Goal: Task Accomplishment & Management: Complete application form

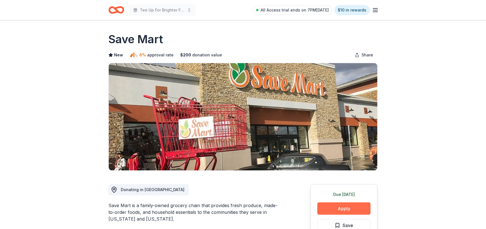
click at [340, 210] on button "Apply" at bounding box center [343, 208] width 53 height 12
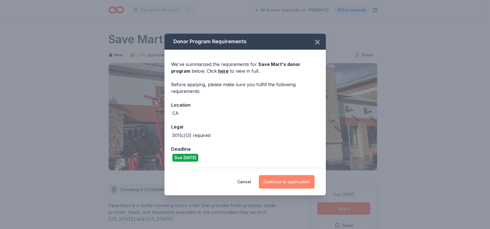
click at [285, 179] on button "Continue to application" at bounding box center [287, 181] width 56 height 13
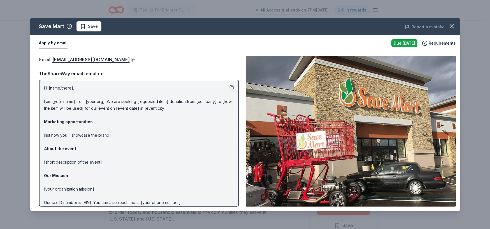
click at [130, 59] on button at bounding box center [133, 60] width 6 height 4
click at [449, 29] on icon "button" at bounding box center [452, 26] width 8 height 8
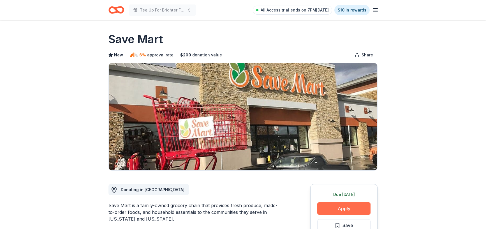
click at [342, 210] on button "Apply" at bounding box center [343, 208] width 53 height 12
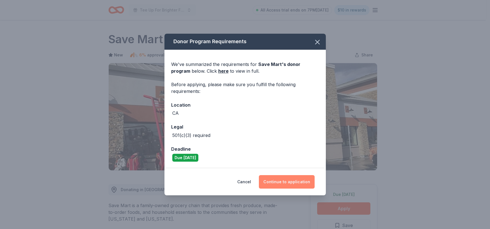
click at [309, 183] on button "Continue to application" at bounding box center [287, 181] width 56 height 13
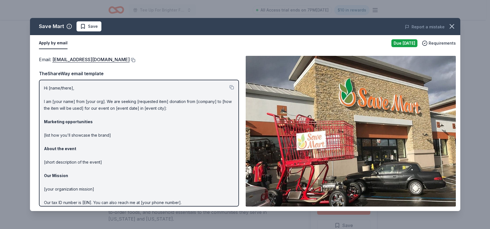
click at [130, 58] on button at bounding box center [133, 60] width 6 height 4
click at [87, 29] on span "Save" at bounding box center [89, 26] width 18 height 7
click at [100, 26] on html "Tee Up For Brighter Futures All Access trial ends on 7PM, 9/22 $10 in rewards D…" at bounding box center [245, 114] width 490 height 229
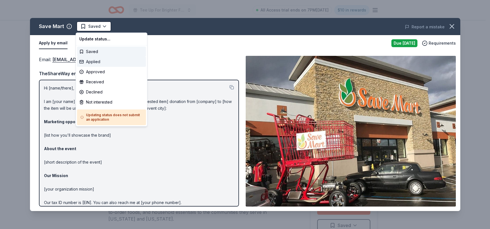
click at [96, 60] on div "Applied" at bounding box center [111, 62] width 69 height 10
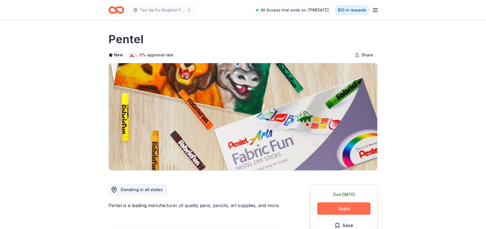
click at [337, 208] on button "Apply" at bounding box center [343, 208] width 53 height 12
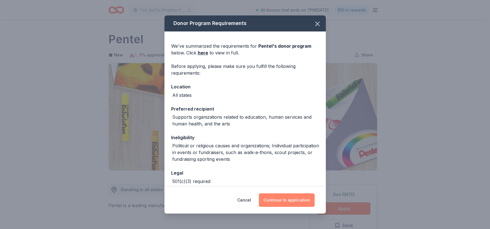
click at [306, 202] on button "Continue to application" at bounding box center [287, 199] width 56 height 13
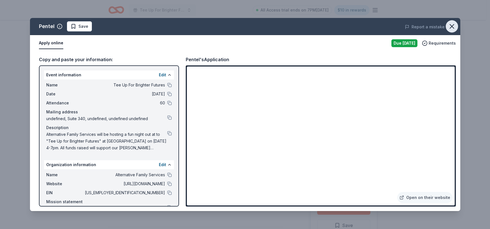
click at [455, 27] on icon "button" at bounding box center [452, 26] width 8 height 8
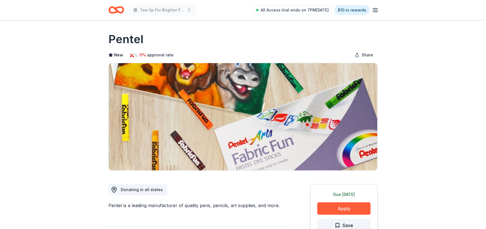
click at [353, 223] on button "Save" at bounding box center [343, 225] width 53 height 12
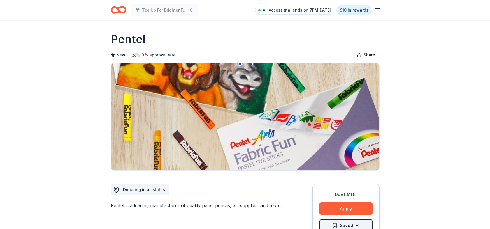
click at [352, 227] on html "Tee Up For Brighter Futures All Access trial ends on 7PM, 9/22 $10 in rewards D…" at bounding box center [245, 114] width 490 height 229
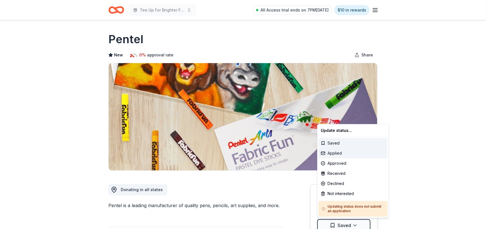
click at [348, 149] on div "Applied" at bounding box center [353, 153] width 69 height 10
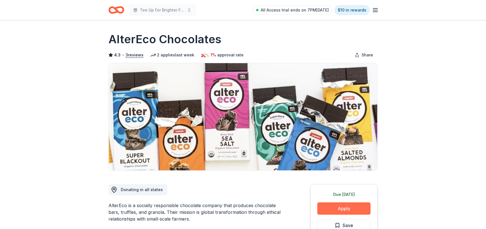
click at [344, 209] on button "Apply" at bounding box center [343, 208] width 53 height 12
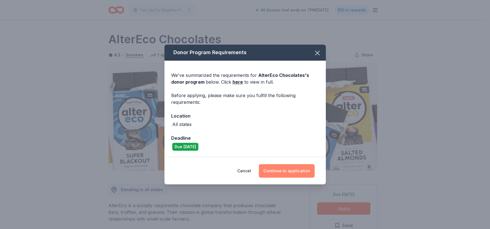
click at [290, 175] on button "Continue to application" at bounding box center [287, 170] width 56 height 13
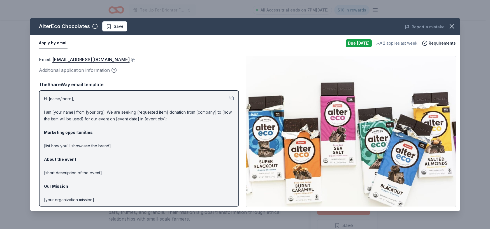
click at [130, 59] on button at bounding box center [133, 60] width 6 height 4
click at [101, 23] on div "AlterEco Chocolates Save" at bounding box center [159, 26] width 258 height 10
click at [112, 26] on span "Save" at bounding box center [115, 26] width 18 height 7
click at [129, 27] on html "Tee Up For Brighter Futures All Access trial ends on 7PM, 9/22 $10 in rewards D…" at bounding box center [245, 114] width 490 height 229
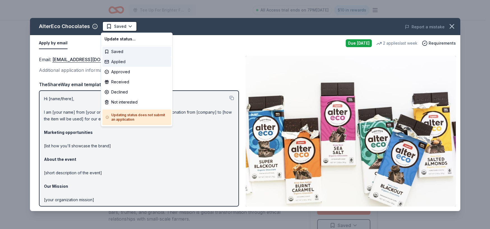
click at [127, 60] on div "Applied" at bounding box center [136, 62] width 69 height 10
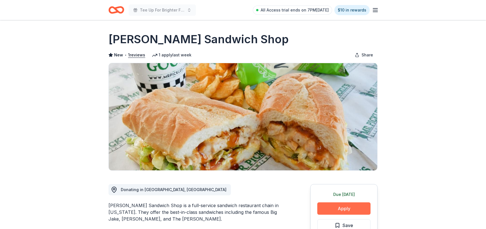
click at [359, 207] on button "Apply" at bounding box center [343, 208] width 53 height 12
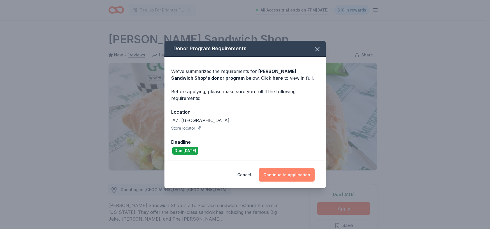
click at [311, 177] on button "Continue to application" at bounding box center [287, 174] width 56 height 13
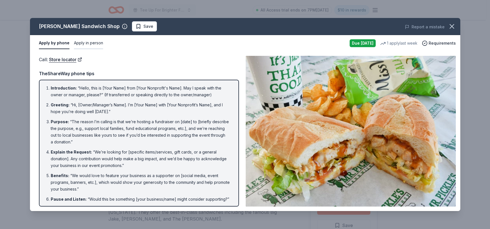
click at [93, 42] on button "Apply in person" at bounding box center [88, 43] width 29 height 12
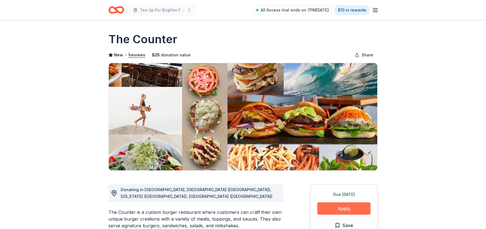
click at [342, 207] on button "Apply" at bounding box center [343, 208] width 53 height 12
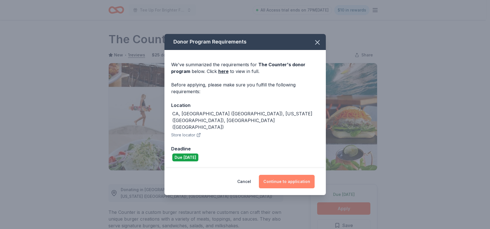
click at [297, 175] on button "Continue to application" at bounding box center [287, 181] width 56 height 13
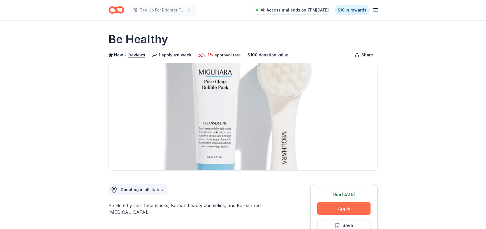
click at [353, 209] on button "Apply" at bounding box center [343, 208] width 53 height 12
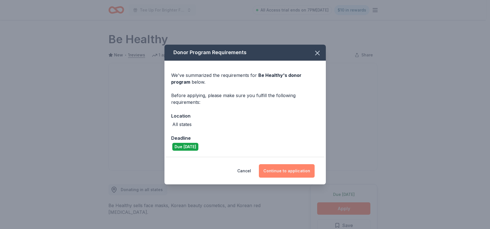
click at [300, 171] on button "Continue to application" at bounding box center [287, 170] width 56 height 13
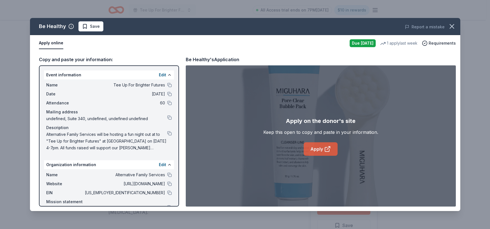
click at [326, 147] on icon at bounding box center [327, 149] width 4 height 4
click at [87, 24] on span "Save" at bounding box center [91, 26] width 18 height 7
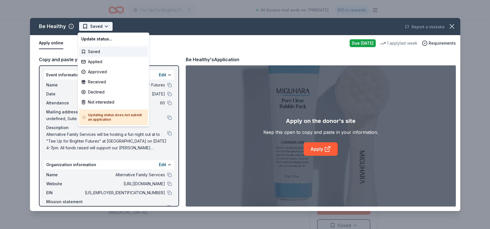
click at [106, 27] on html "Tee Up For Brighter Futures All Access trial ends on 7PM, 9/22 $10 in rewards D…" at bounding box center [245, 114] width 490 height 229
click at [104, 59] on div "Applied" at bounding box center [113, 62] width 69 height 10
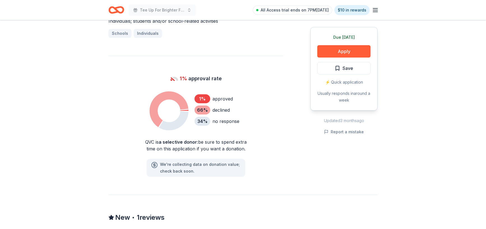
scroll to position [414, 0]
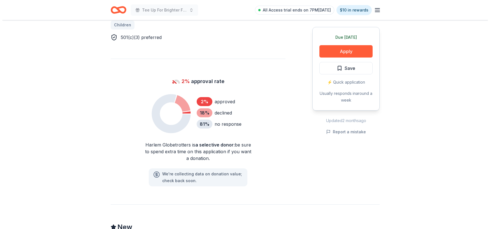
scroll to position [359, 0]
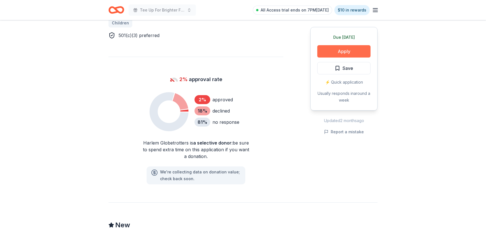
click at [355, 52] on button "Apply" at bounding box center [343, 51] width 53 height 12
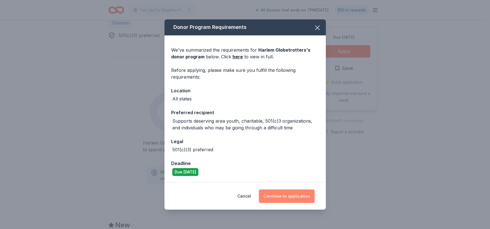
click at [287, 196] on button "Continue to application" at bounding box center [287, 195] width 56 height 13
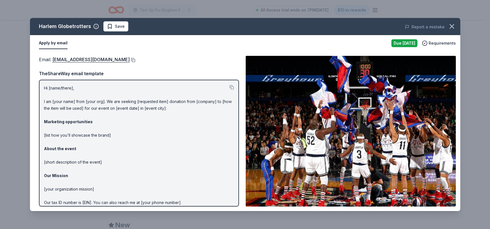
click at [130, 60] on button at bounding box center [133, 60] width 6 height 4
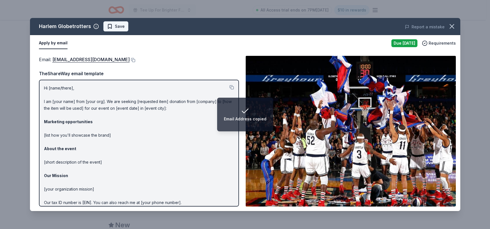
click at [111, 27] on span "Save" at bounding box center [116, 26] width 18 height 7
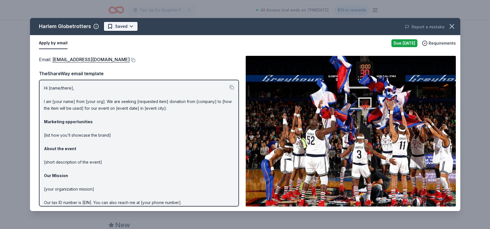
scroll to position [0, 0]
click at [130, 27] on html "Tee Up For Brighter Futures All Access trial ends on 7PM, 9/22 $10 in rewards D…" at bounding box center [245, 114] width 490 height 229
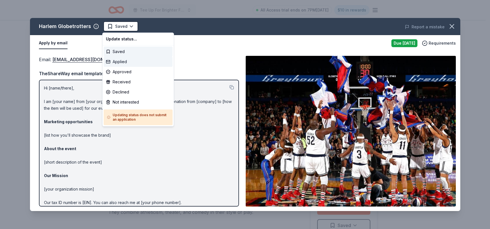
click at [130, 62] on div "Applied" at bounding box center [138, 62] width 69 height 10
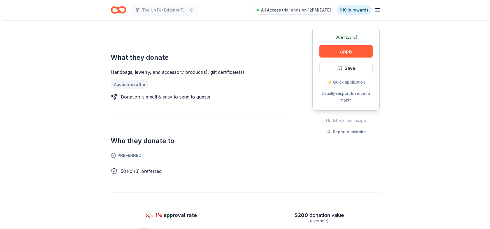
scroll to position [185, 0]
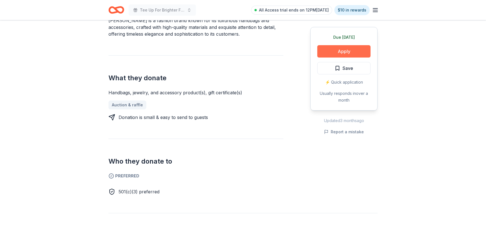
click at [324, 53] on button "Apply" at bounding box center [343, 51] width 53 height 12
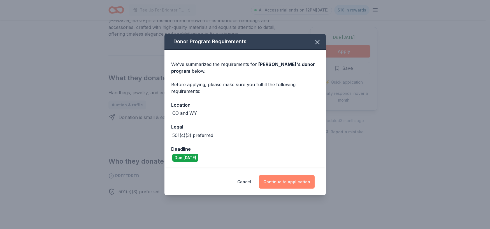
click at [289, 181] on button "Continue to application" at bounding box center [287, 181] width 56 height 13
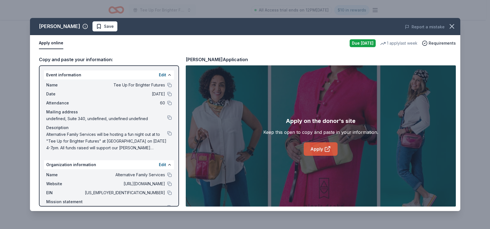
click at [326, 151] on icon at bounding box center [327, 148] width 7 height 7
click at [104, 27] on span "Save" at bounding box center [109, 26] width 10 height 7
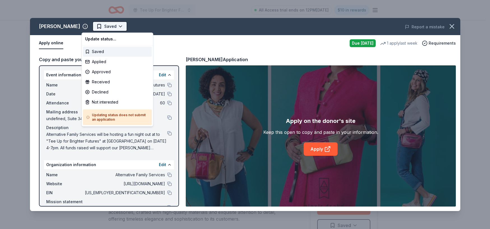
scroll to position [0, 0]
click at [112, 26] on html "Tee Up For Brighter Futures All Access trial ends on 12PM[DATE] $10 in rewards …" at bounding box center [245, 114] width 490 height 229
click at [108, 63] on div "Applied" at bounding box center [117, 62] width 69 height 10
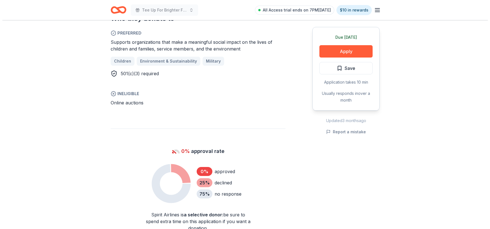
scroll to position [322, 0]
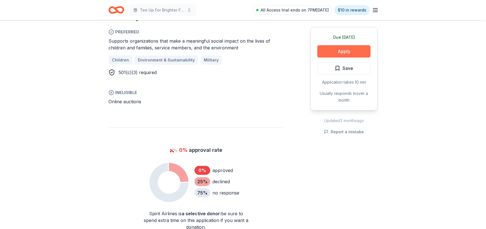
click at [355, 52] on button "Apply" at bounding box center [343, 51] width 53 height 12
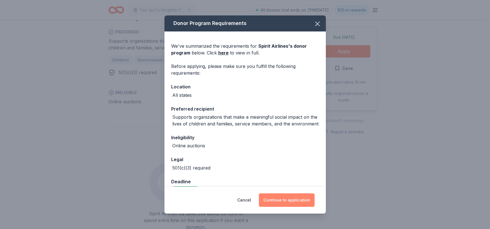
click at [294, 202] on button "Continue to application" at bounding box center [287, 199] width 56 height 13
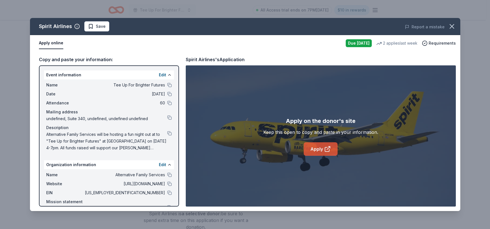
click at [317, 144] on link "Apply" at bounding box center [321, 148] width 34 height 13
click at [98, 24] on span "Save" at bounding box center [101, 26] width 10 height 7
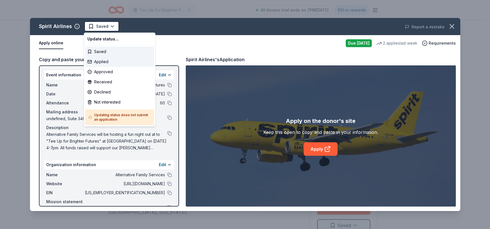
click at [108, 61] on div "Applied" at bounding box center [119, 62] width 69 height 10
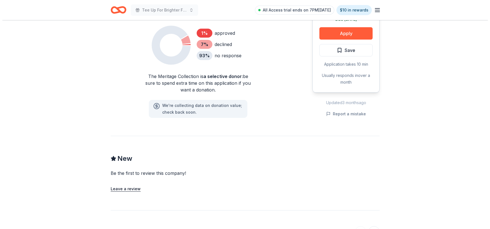
scroll to position [362, 0]
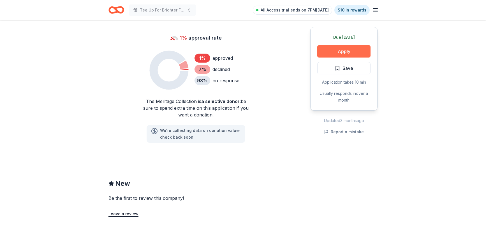
click at [355, 51] on button "Apply" at bounding box center [343, 51] width 53 height 12
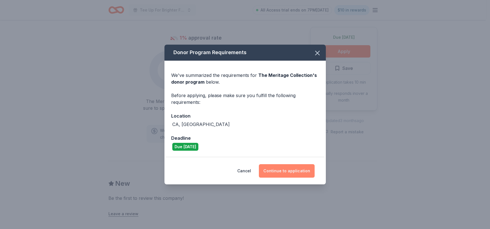
click at [288, 169] on button "Continue to application" at bounding box center [287, 170] width 56 height 13
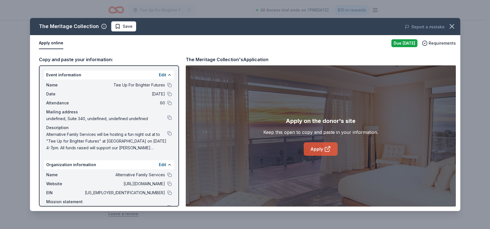
click at [322, 148] on link "Apply" at bounding box center [321, 148] width 34 height 13
click at [127, 27] on span "Save" at bounding box center [128, 26] width 10 height 7
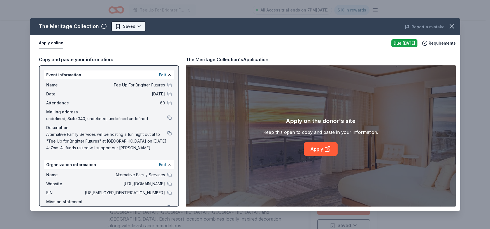
click at [137, 26] on html "Tee Up For Brighter Futures All Access trial ends on 7PM[DATE] $10 in rewards D…" at bounding box center [245, 114] width 490 height 229
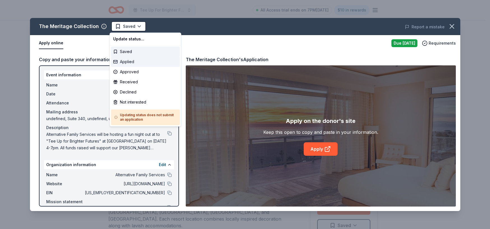
click at [134, 58] on div "Applied" at bounding box center [145, 62] width 69 height 10
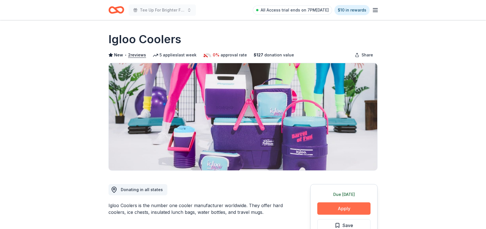
click at [344, 209] on button "Apply" at bounding box center [343, 208] width 53 height 12
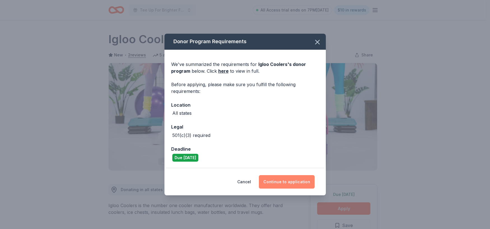
click at [281, 179] on button "Continue to application" at bounding box center [287, 181] width 56 height 13
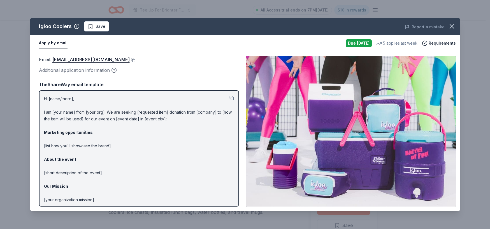
click at [130, 59] on button at bounding box center [133, 60] width 6 height 4
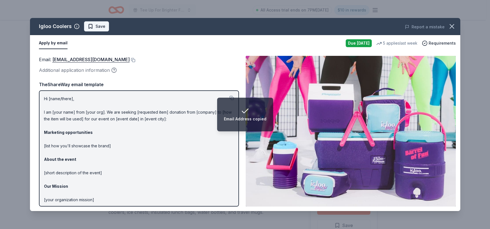
click at [99, 27] on span "Save" at bounding box center [101, 26] width 10 height 7
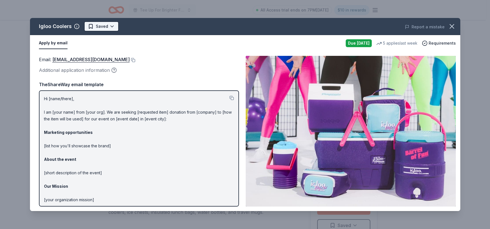
click at [113, 26] on html "Tee Up For Brighter Futures All Access trial ends on 7PM, 9/22 $10 in rewards D…" at bounding box center [245, 114] width 490 height 229
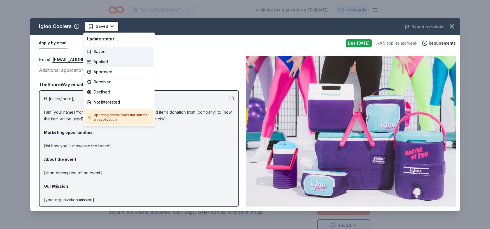
click at [109, 60] on div "Applied" at bounding box center [119, 62] width 69 height 10
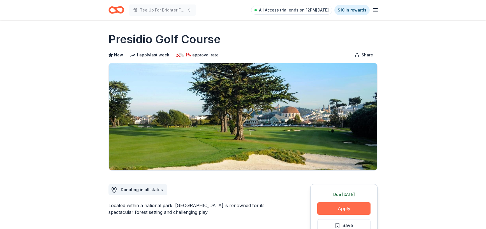
click at [350, 207] on button "Apply" at bounding box center [343, 208] width 53 height 12
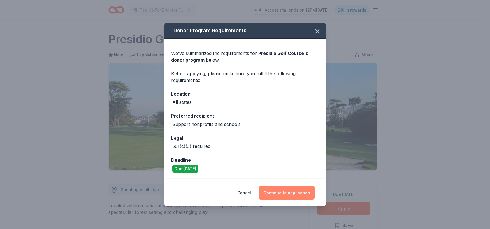
click at [305, 198] on button "Continue to application" at bounding box center [287, 192] width 56 height 13
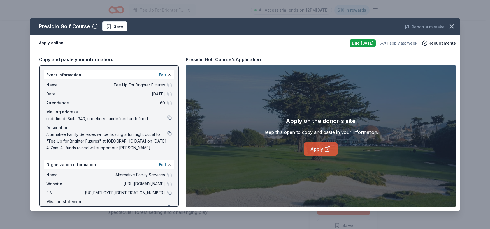
click at [328, 151] on icon at bounding box center [327, 148] width 7 height 7
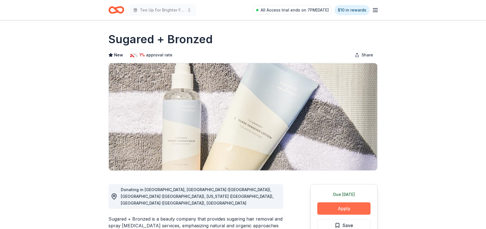
click at [330, 204] on button "Apply" at bounding box center [343, 208] width 53 height 12
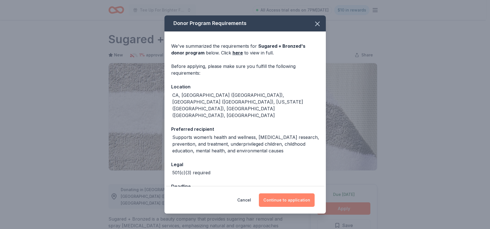
click at [302, 198] on button "Continue to application" at bounding box center [287, 199] width 56 height 13
